Goal: Find specific page/section: Find specific page/section

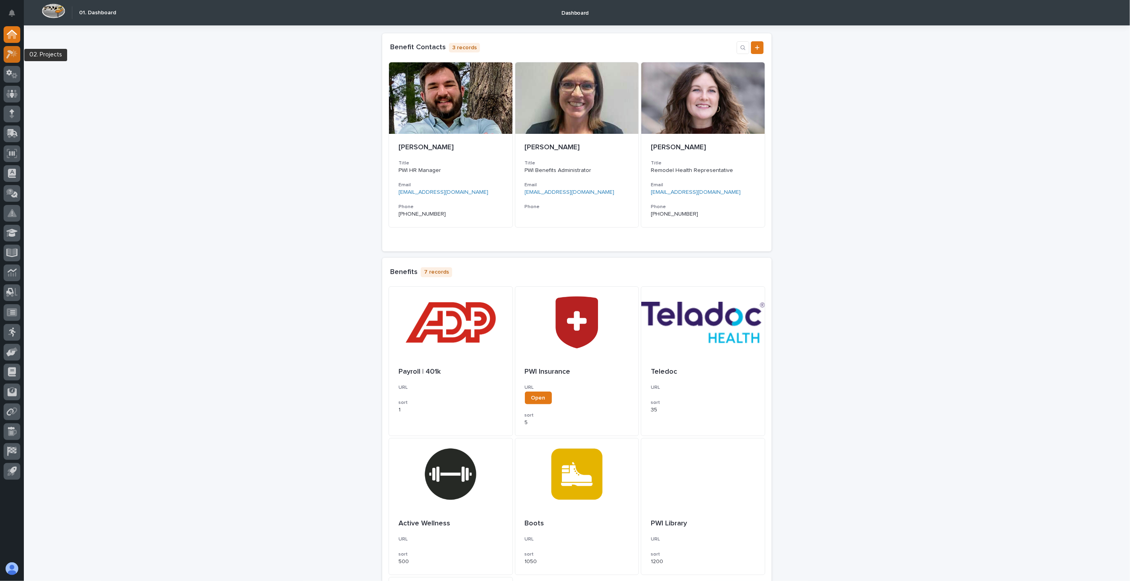
click at [10, 61] on div at bounding box center [12, 54] width 17 height 17
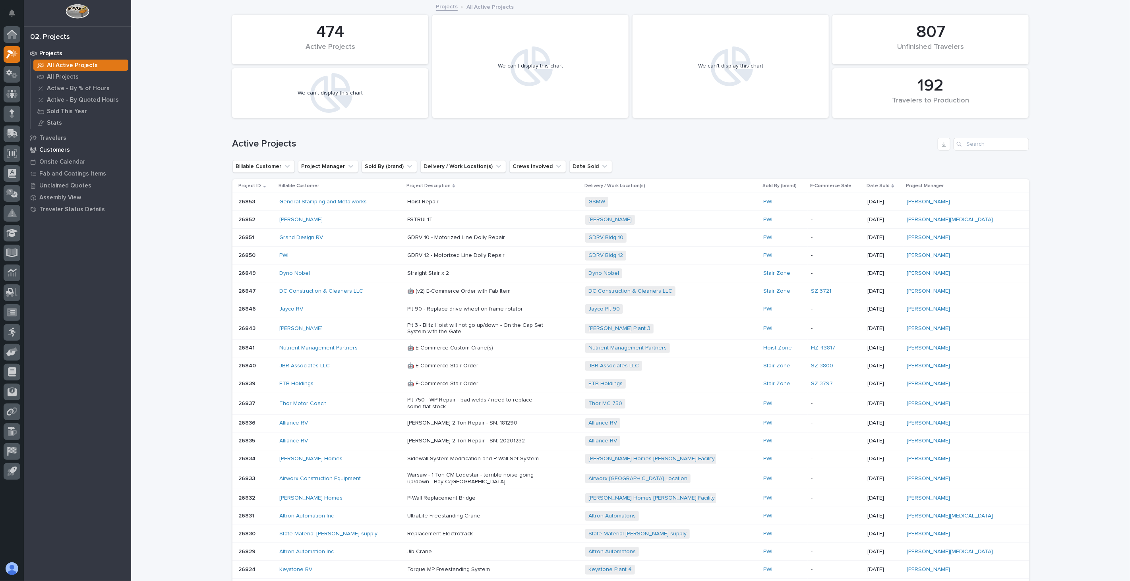
click at [57, 149] on p "Customers" at bounding box center [54, 150] width 31 height 7
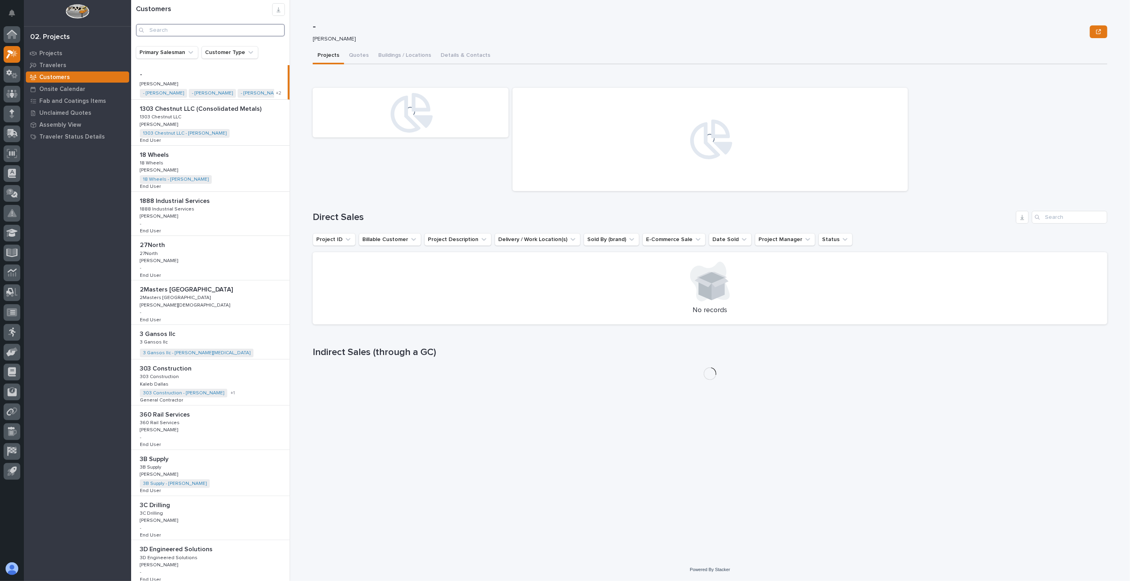
click at [183, 31] on input "Search" at bounding box center [210, 30] width 149 height 13
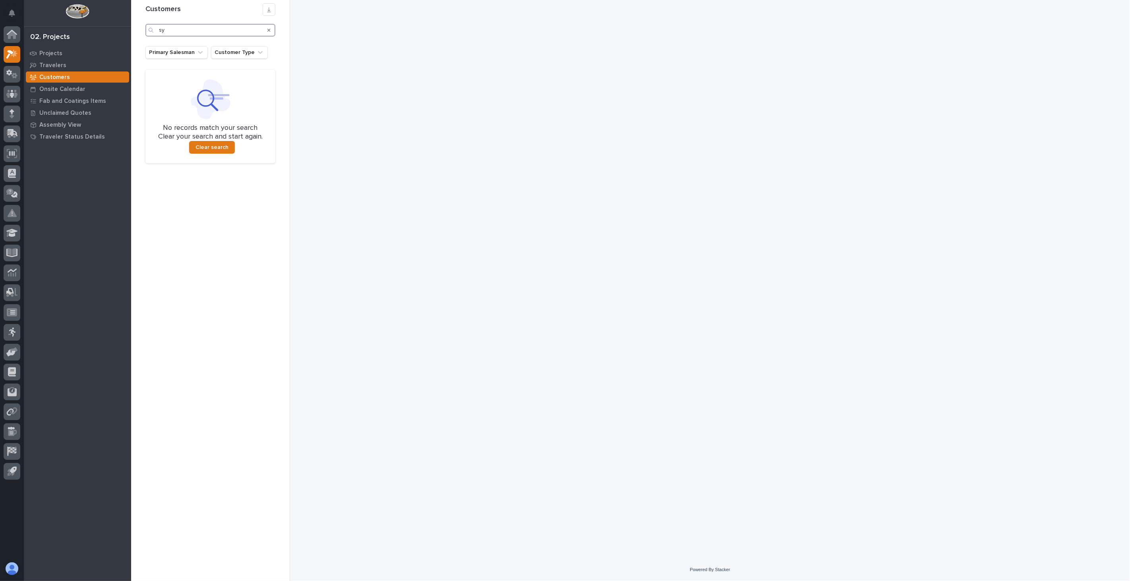
type input "s"
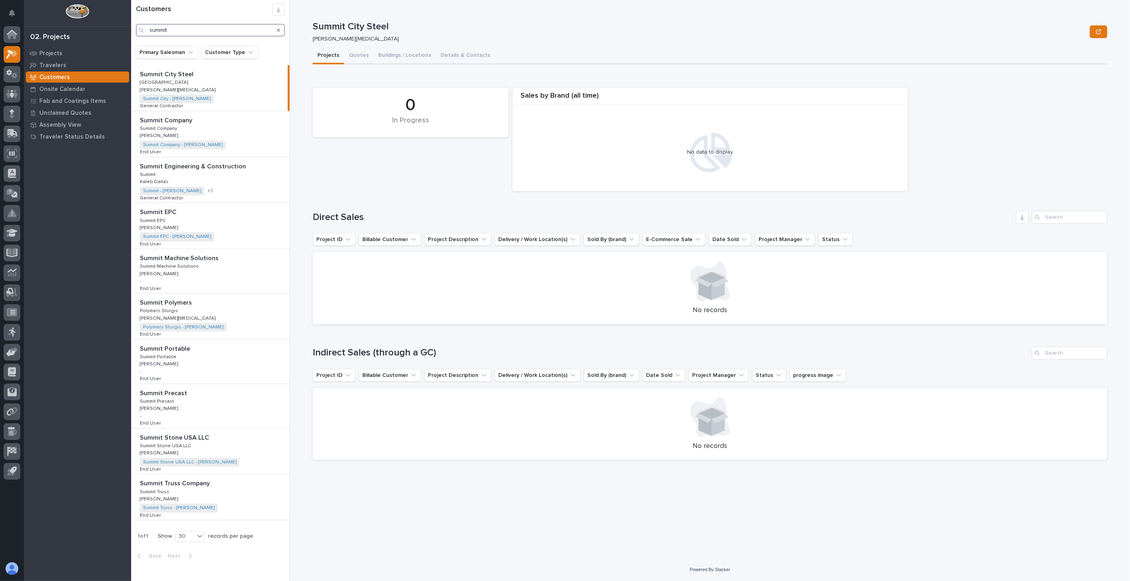
drag, startPoint x: 167, startPoint y: 32, endPoint x: 112, endPoint y: 27, distance: 55.5
click at [131, 27] on div "My Settings Log Out 02. Projects Projects Travelers Customers Onsite Calendar F…" at bounding box center [630, 290] width 999 height 581
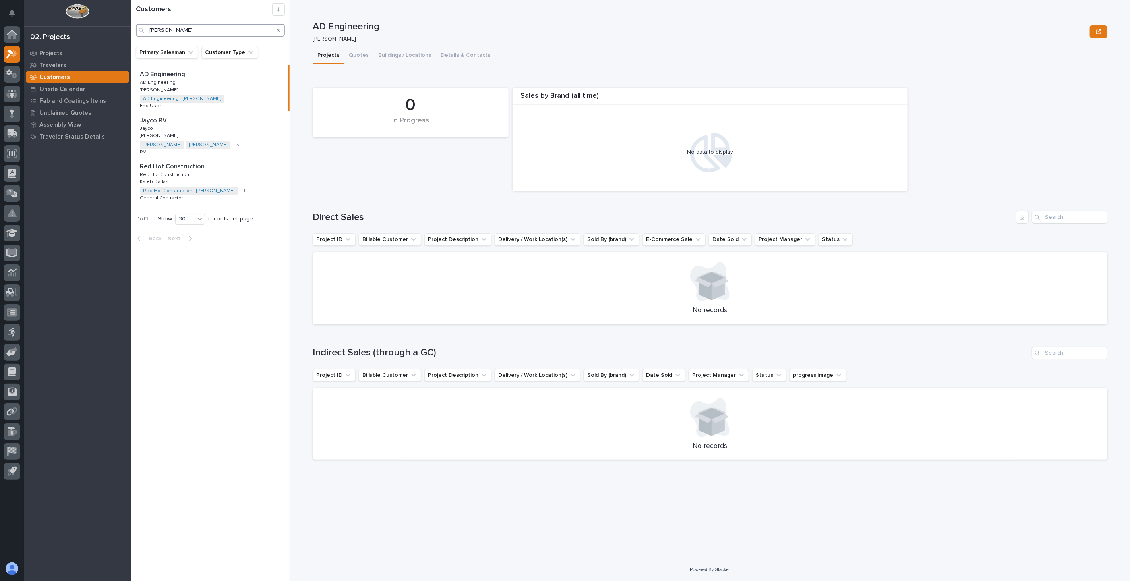
drag, startPoint x: 170, startPoint y: 32, endPoint x: 138, endPoint y: 29, distance: 32.0
click at [138, 29] on div "[PERSON_NAME]" at bounding box center [210, 30] width 149 height 13
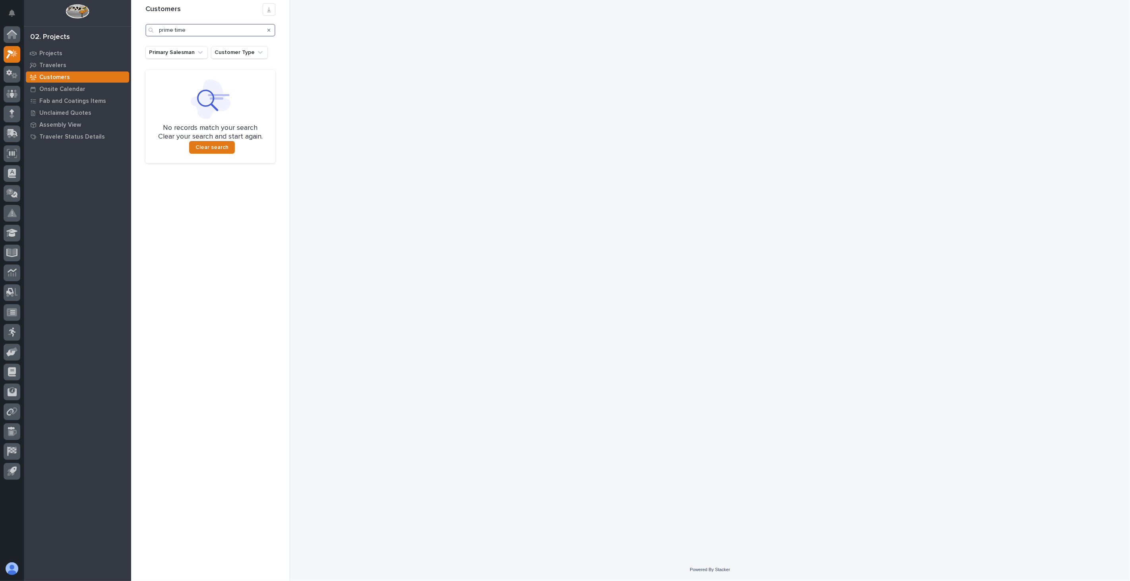
drag, startPoint x: 192, startPoint y: 29, endPoint x: 174, endPoint y: 30, distance: 18.3
click at [174, 30] on input "prime time" at bounding box center [210, 30] width 130 height 13
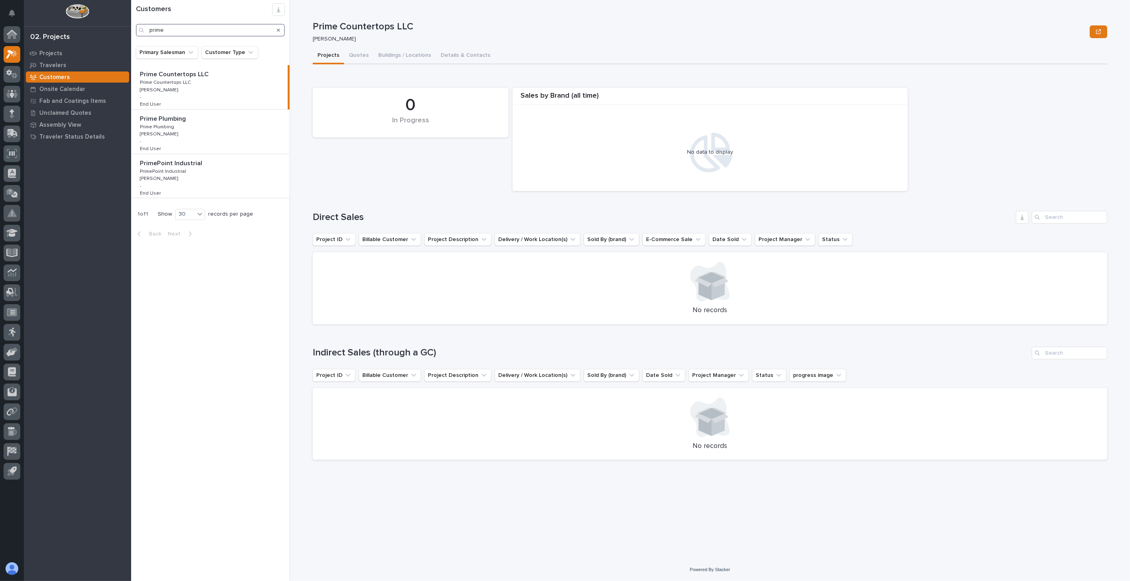
drag, startPoint x: 164, startPoint y: 28, endPoint x: 118, endPoint y: 27, distance: 46.5
click at [131, 27] on div "My Settings Log Out 02. Projects Projects Travelers Customers Onsite Calendar F…" at bounding box center [630, 290] width 999 height 581
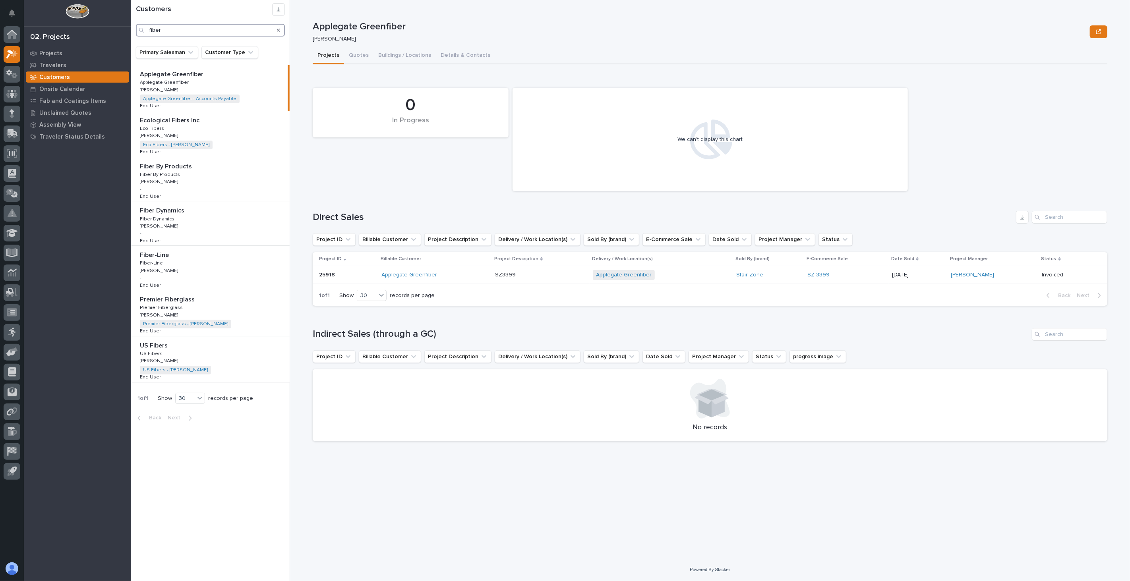
drag, startPoint x: 165, startPoint y: 30, endPoint x: 125, endPoint y: 27, distance: 39.9
click at [131, 27] on div "My Settings Log Out 02. Projects Projects Travelers Customers Onsite Calendar F…" at bounding box center [630, 290] width 999 height 581
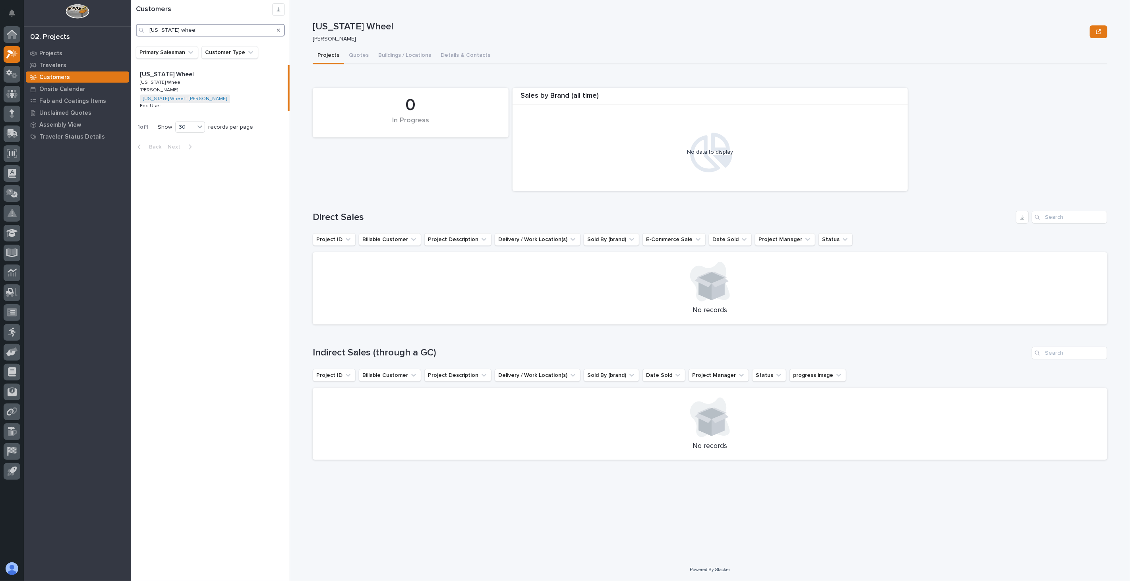
type input "[US_STATE] wheel"
